Goal: Task Accomplishment & Management: Use online tool/utility

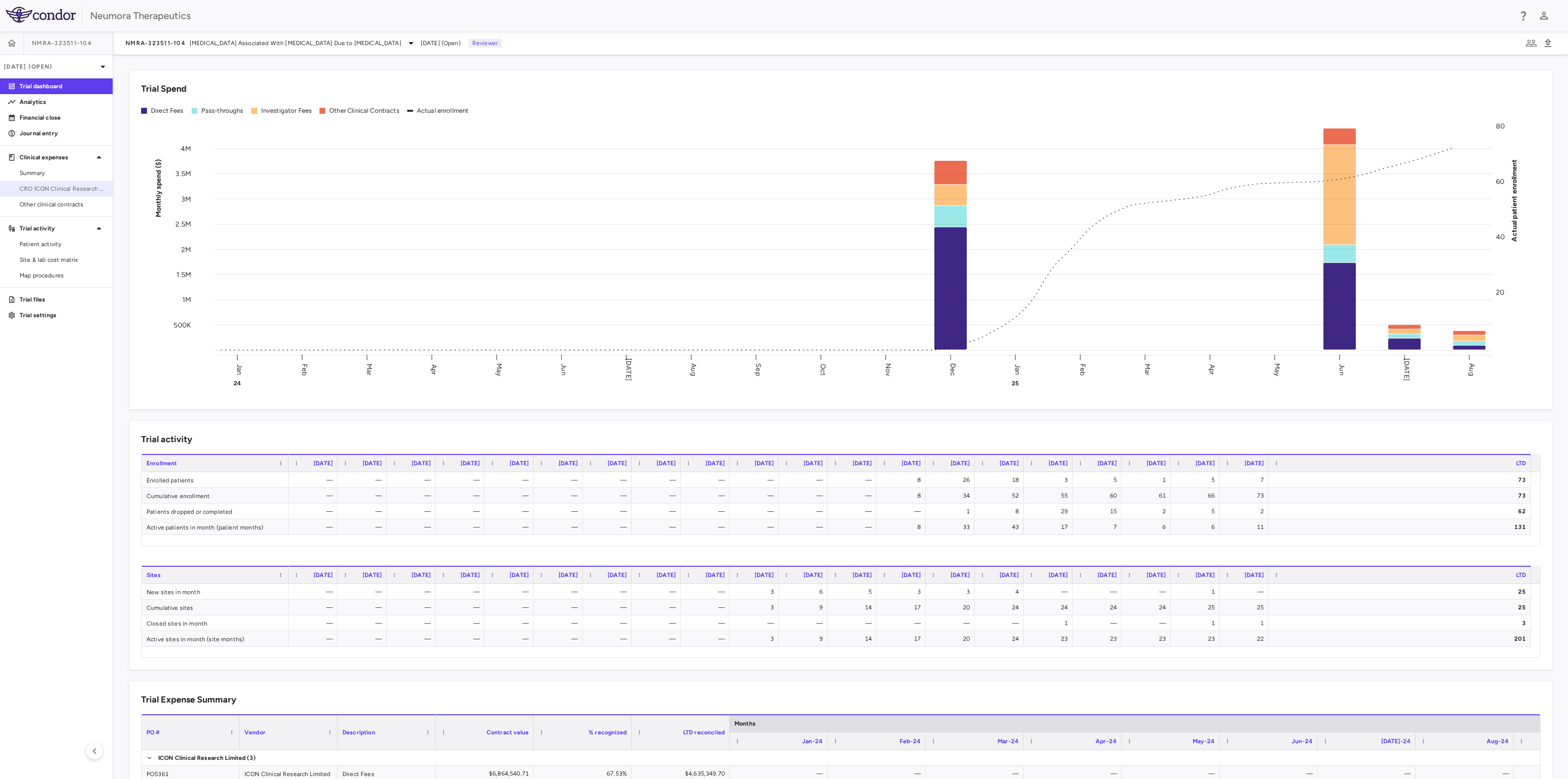
click at [38, 191] on span "CRO ICON Clinical Research Limited" at bounding box center [62, 189] width 85 height 9
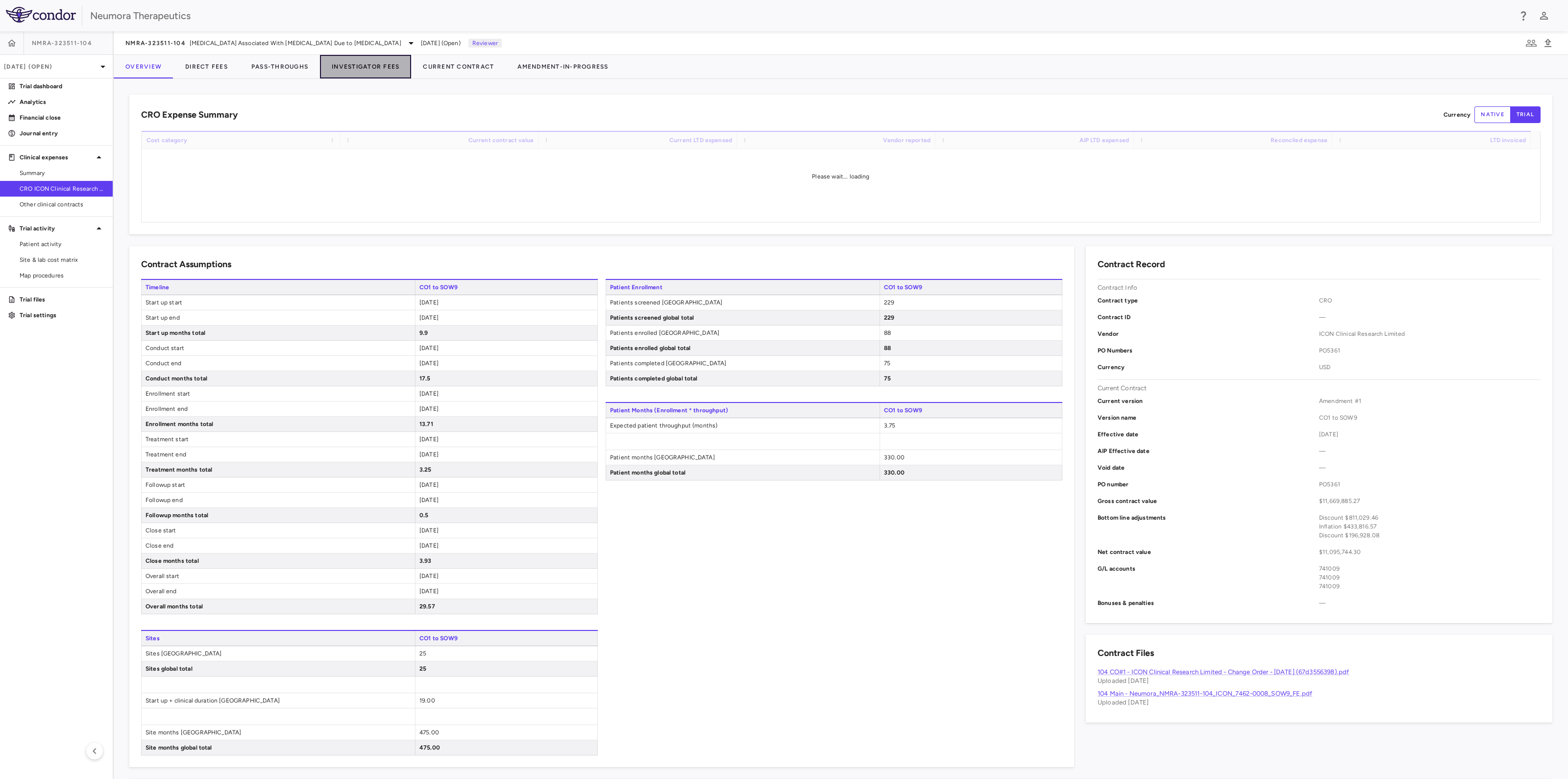
click at [375, 69] on button "Investigator Fees" at bounding box center [366, 66] width 91 height 24
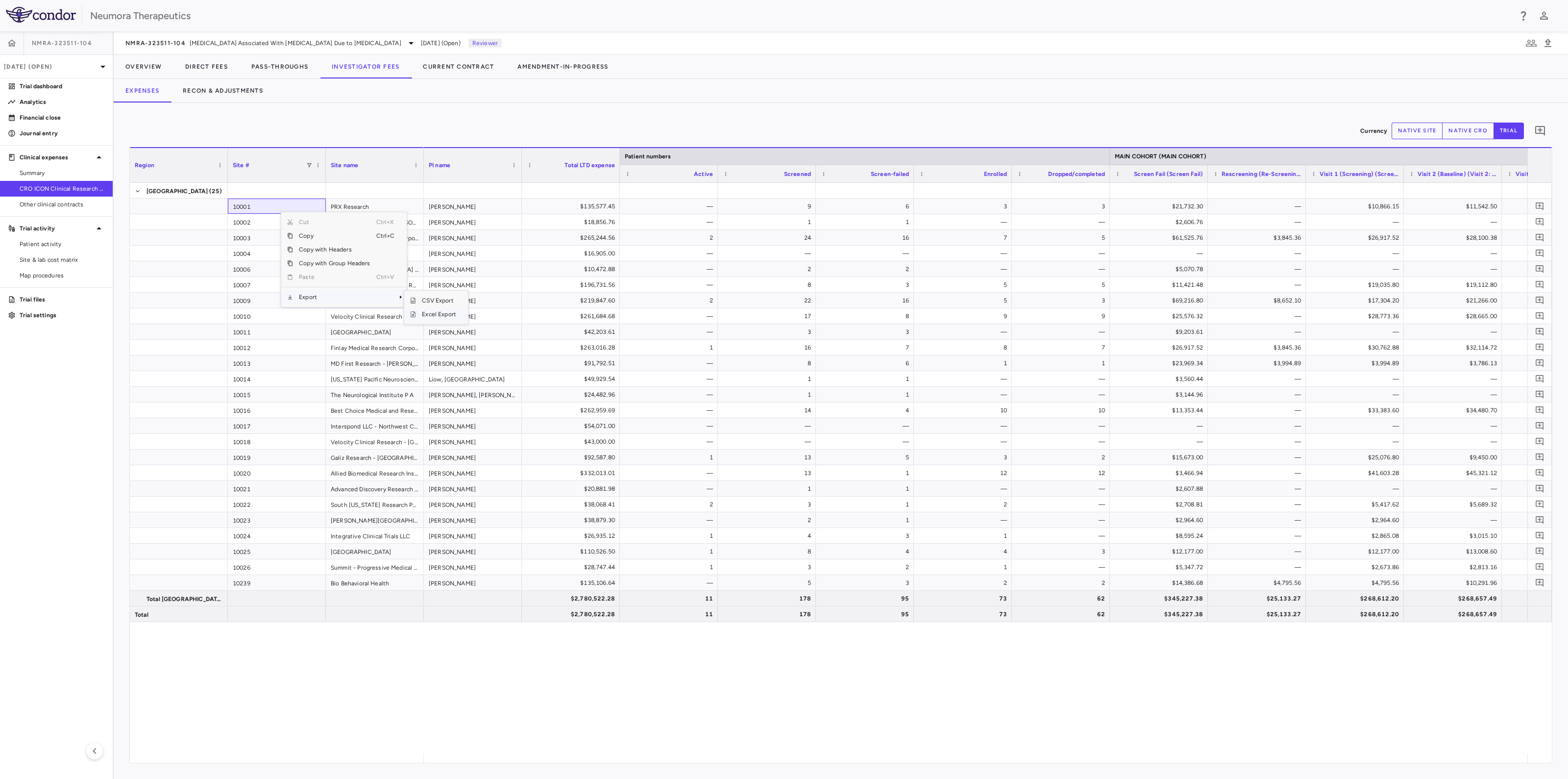
click at [438, 311] on span "Excel Export" at bounding box center [439, 314] width 46 height 14
click at [248, 86] on button "Recon & Adjustments" at bounding box center [223, 91] width 104 height 24
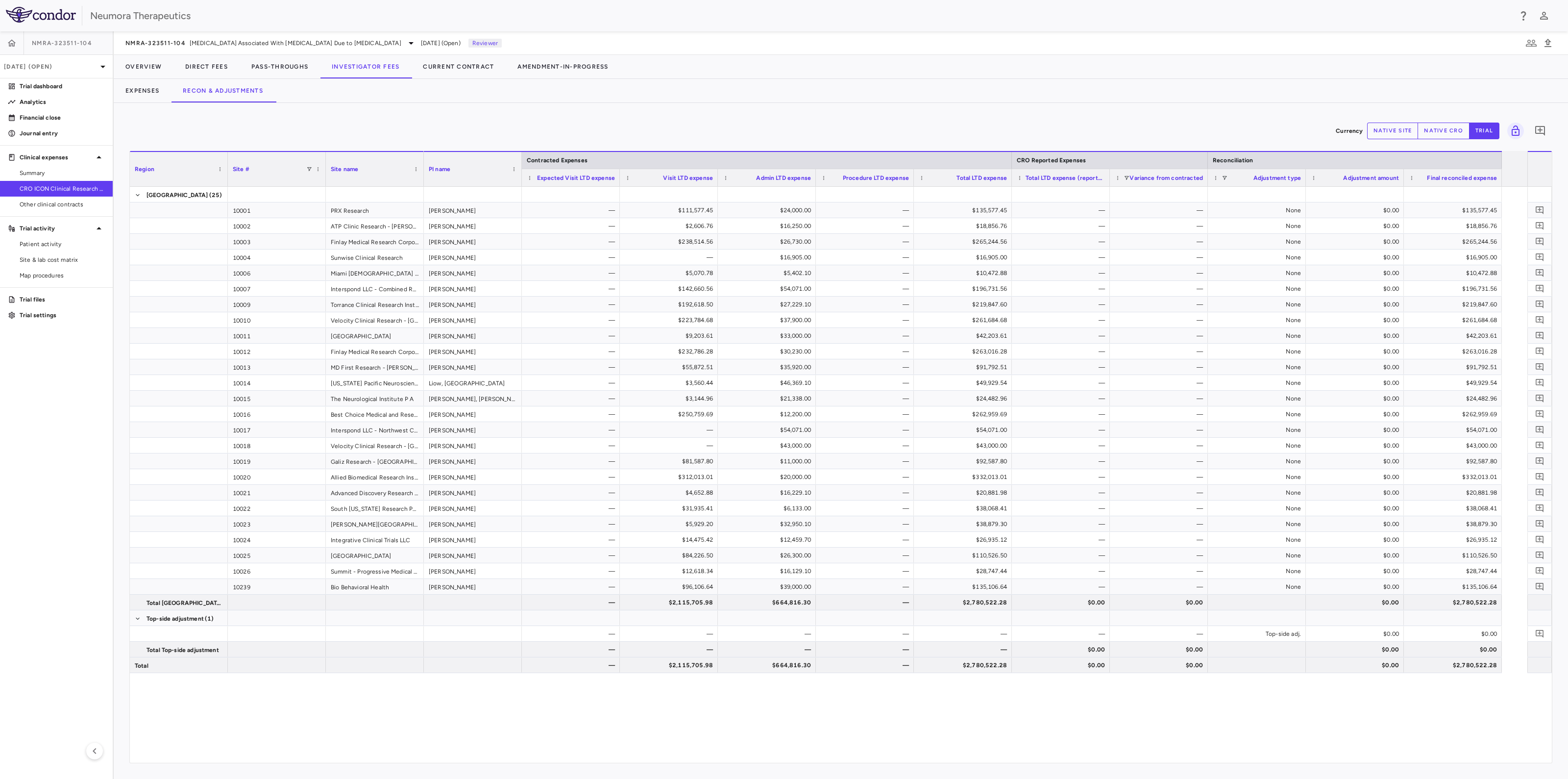
click at [1495, 769] on div "Currency native site native cro trial 0 Region Drag here to set column labels R…" at bounding box center [841, 441] width 1454 height 676
click at [90, 66] on p "[DATE] (Open)" at bounding box center [50, 66] width 93 height 9
click at [63, 169] on div "[DATE] Open" at bounding box center [57, 161] width 112 height 24
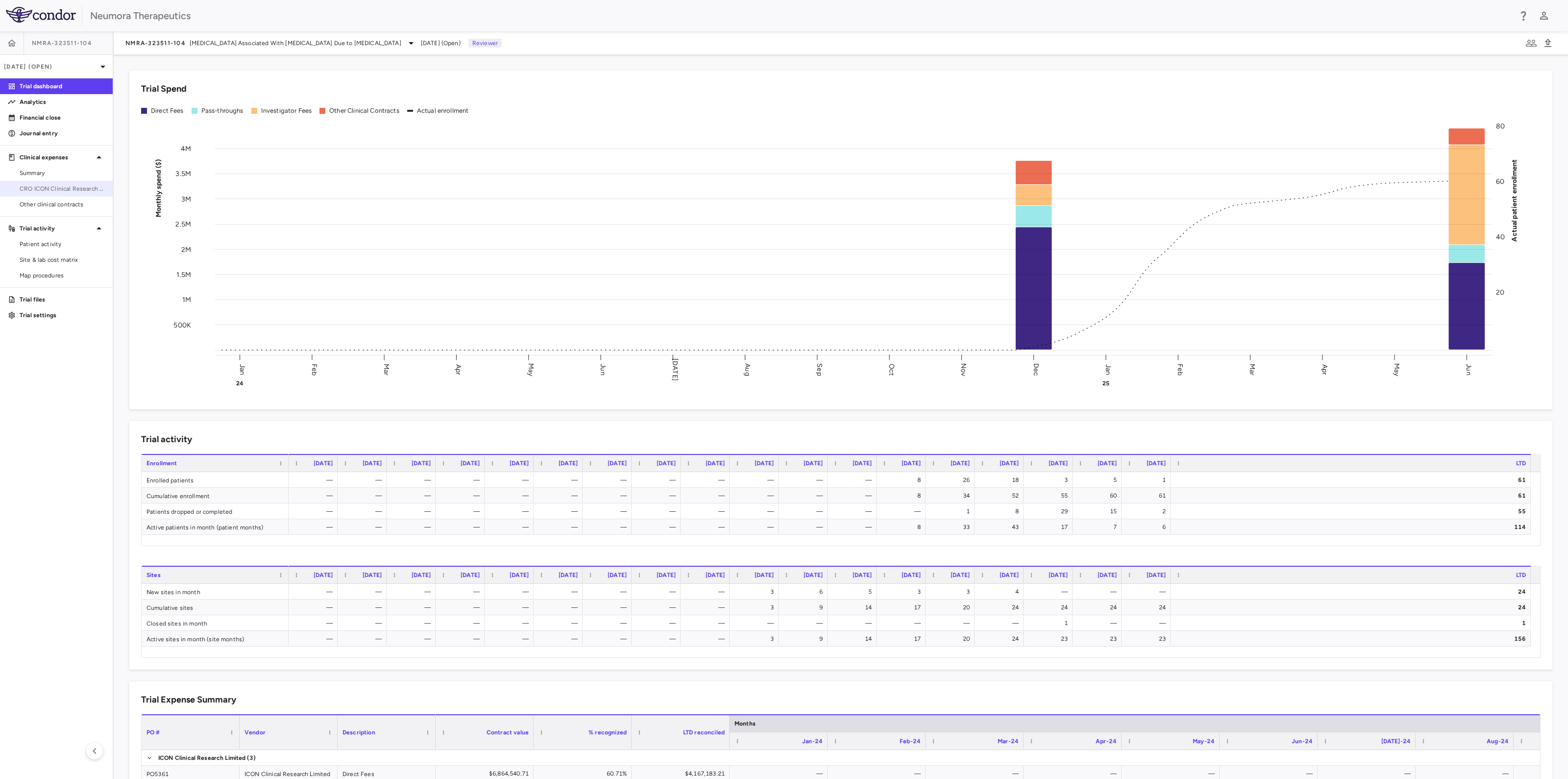
click at [77, 188] on span "CRO ICON Clinical Research Limited" at bounding box center [62, 189] width 85 height 9
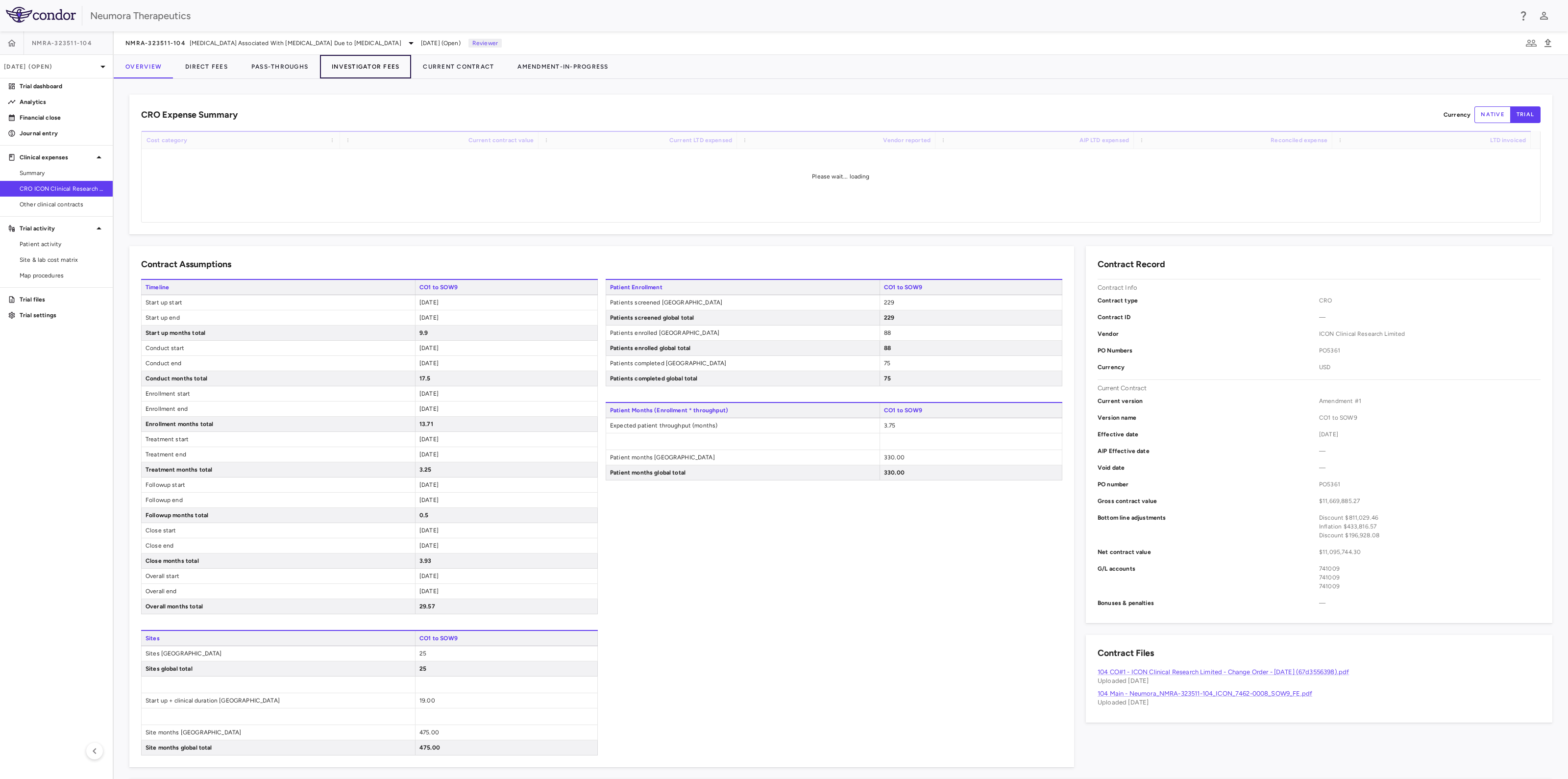
drag, startPoint x: 375, startPoint y: 65, endPoint x: 376, endPoint y: 70, distance: 5.1
click at [375, 65] on button "Investigator Fees" at bounding box center [366, 66] width 91 height 24
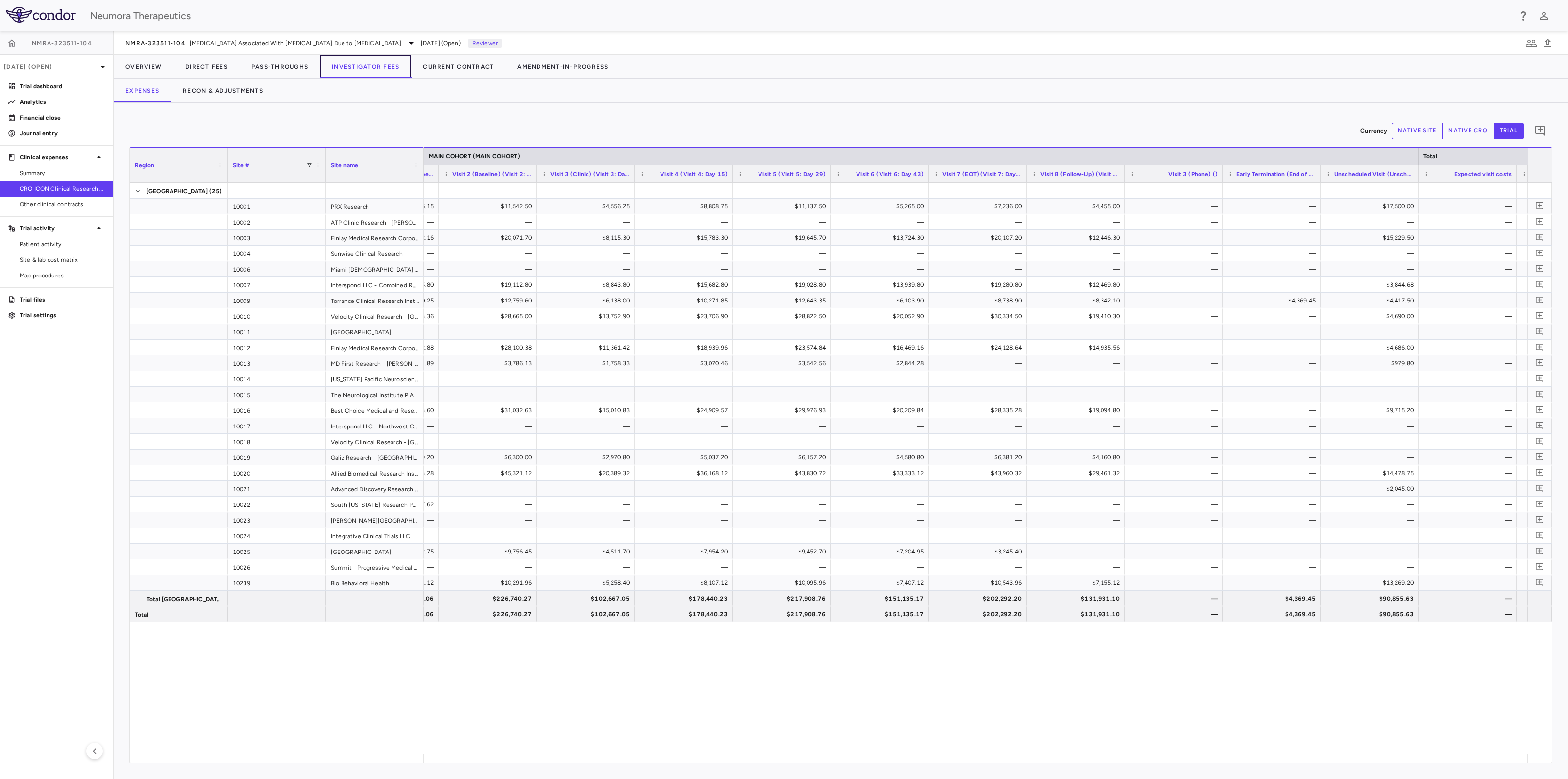
scroll to position [0, 1931]
